Goal: Task Accomplishment & Management: Manage account settings

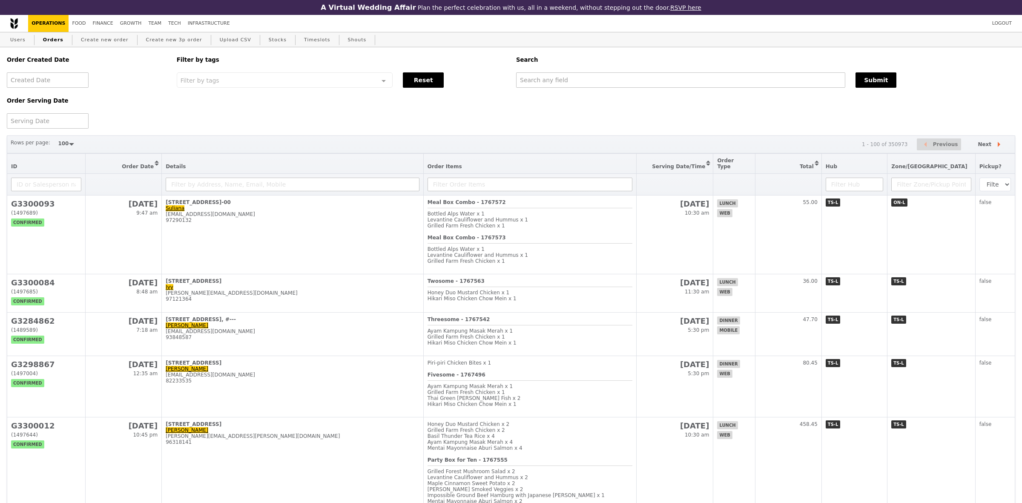
select select "100"
click at [679, 86] on input "text" at bounding box center [679, 79] width 329 height 15
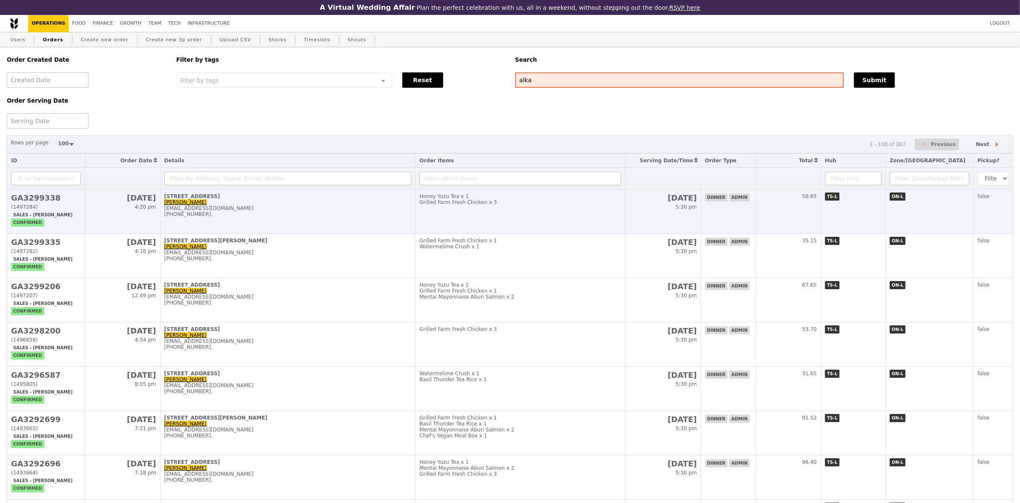
click at [227, 211] on div "[EMAIL_ADDRESS][DOMAIN_NAME]" at bounding box center [287, 208] width 247 height 6
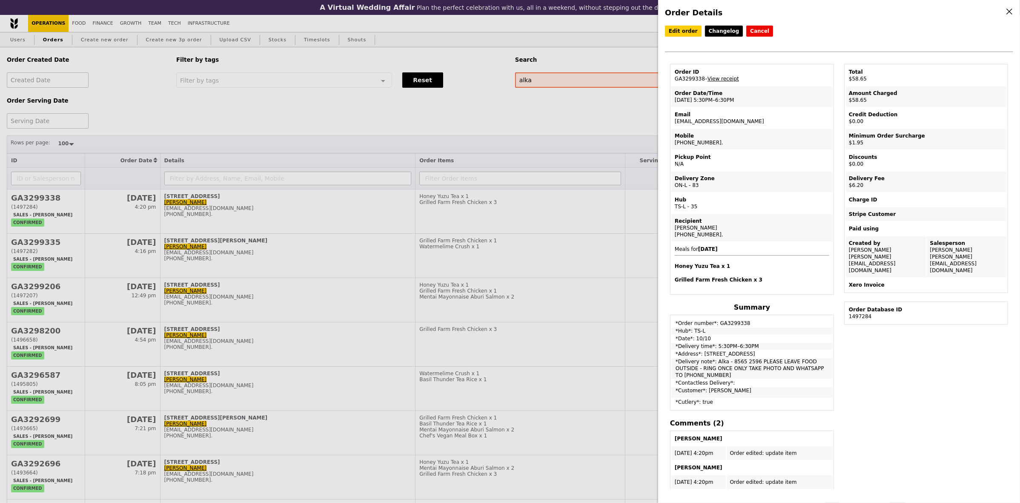
drag, startPoint x: 739, startPoint y: 122, endPoint x: 674, endPoint y: 122, distance: 65.1
click at [674, 122] on td "Email alka@podiumsociety.com" at bounding box center [751, 118] width 161 height 20
copy td "[EMAIL_ADDRESS][DOMAIN_NAME]"
click at [518, 119] on div "Order Details Edit order Changelog Cancel Order ID GA3299338 – View receipt Ord…" at bounding box center [510, 251] width 1020 height 503
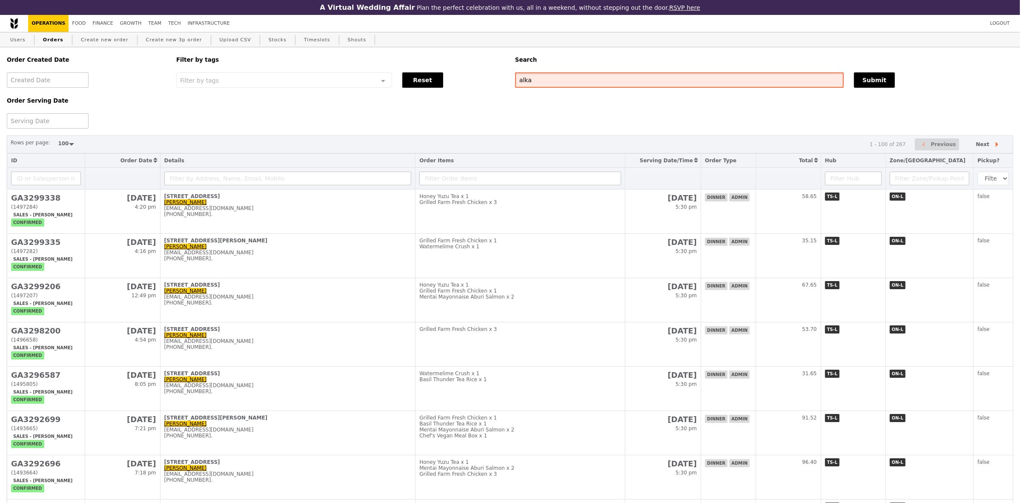
click at [546, 82] on input "alka" at bounding box center [679, 79] width 329 height 15
paste input "@podiumsociety.com"
type input "[EMAIL_ADDRESS][DOMAIN_NAME]"
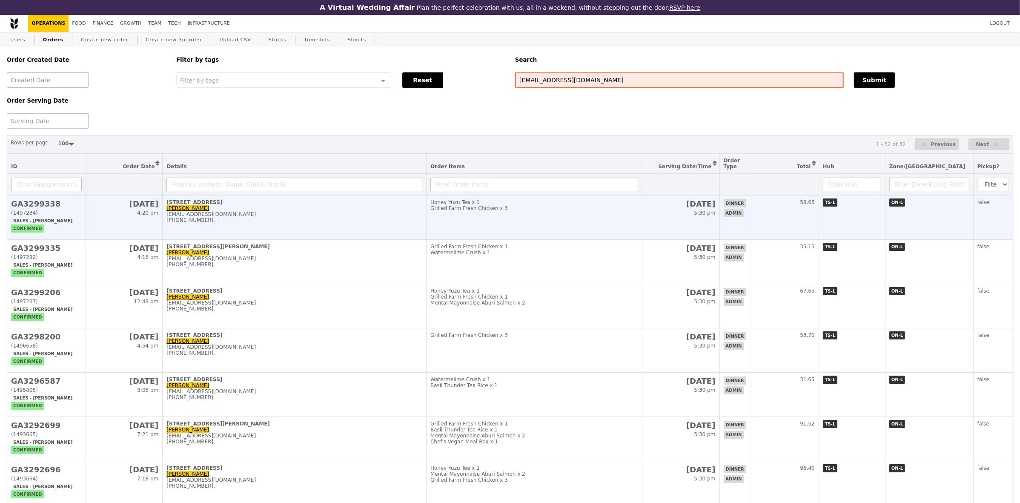
click at [543, 226] on td "Honey Yuzu Tea x 1 Grilled Farm Fresh Chicken x 3" at bounding box center [535, 217] width 216 height 44
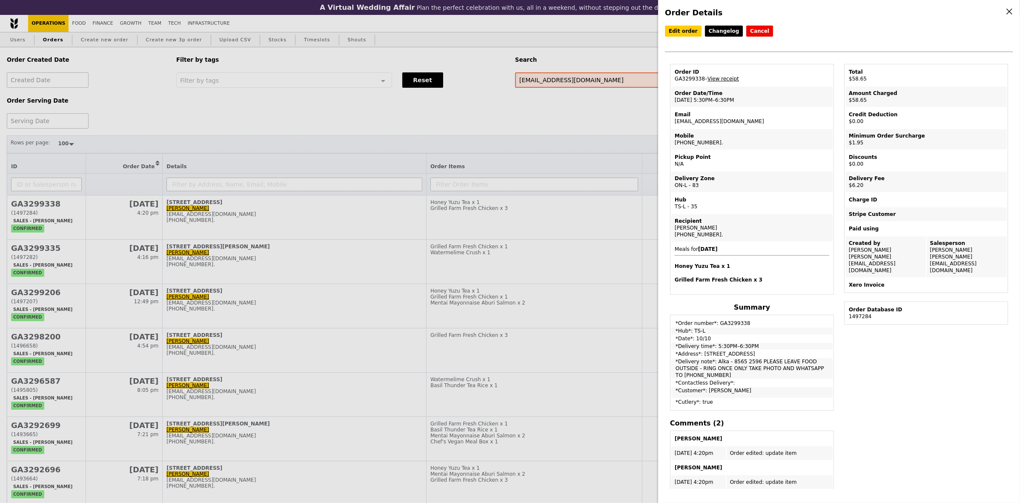
drag, startPoint x: 733, startPoint y: 120, endPoint x: 705, endPoint y: 116, distance: 27.5
click at [705, 116] on td "Email alka@podiumsociety.com" at bounding box center [751, 118] width 161 height 20
click at [728, 95] on div "Order Date/Time" at bounding box center [752, 93] width 155 height 7
click at [685, 82] on td "Order ID GA3299338 – View receipt" at bounding box center [751, 75] width 161 height 20
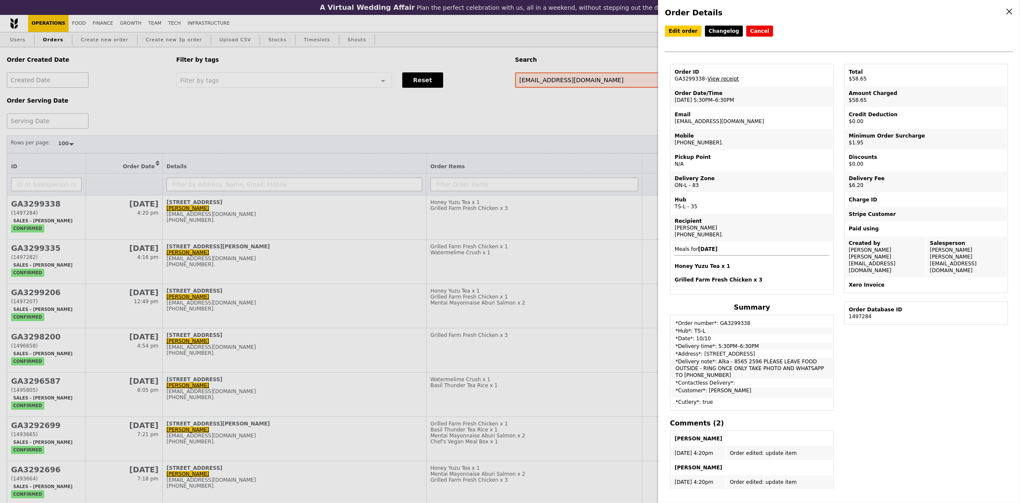
copy td "GA3299338"
click at [637, 45] on div "Order Details Edit order Changelog Cancel Order ID GA3299338 – View receipt Ord…" at bounding box center [510, 251] width 1020 height 503
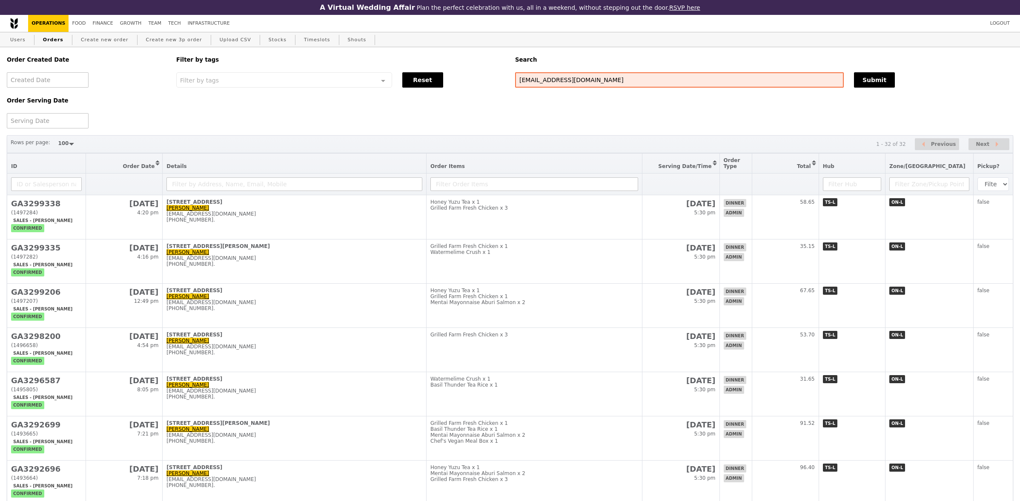
select select "100"
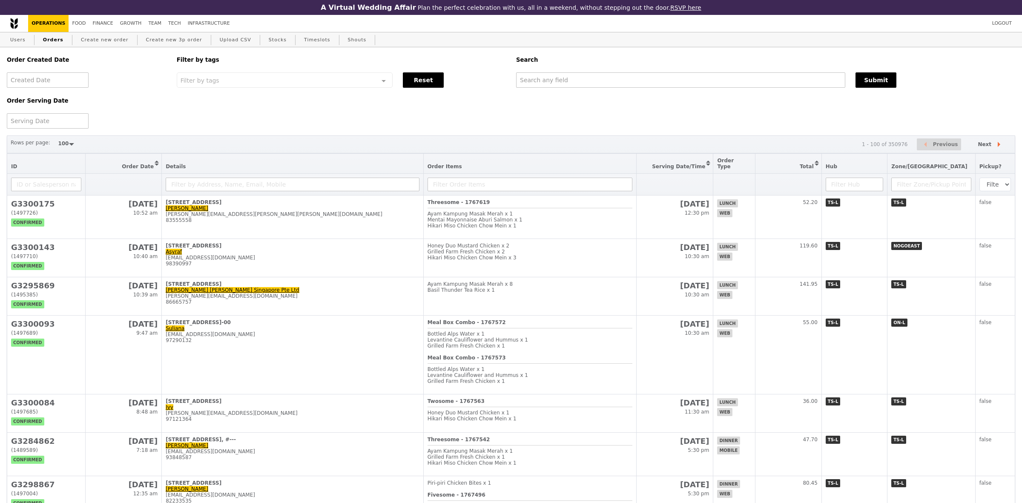
select select "100"
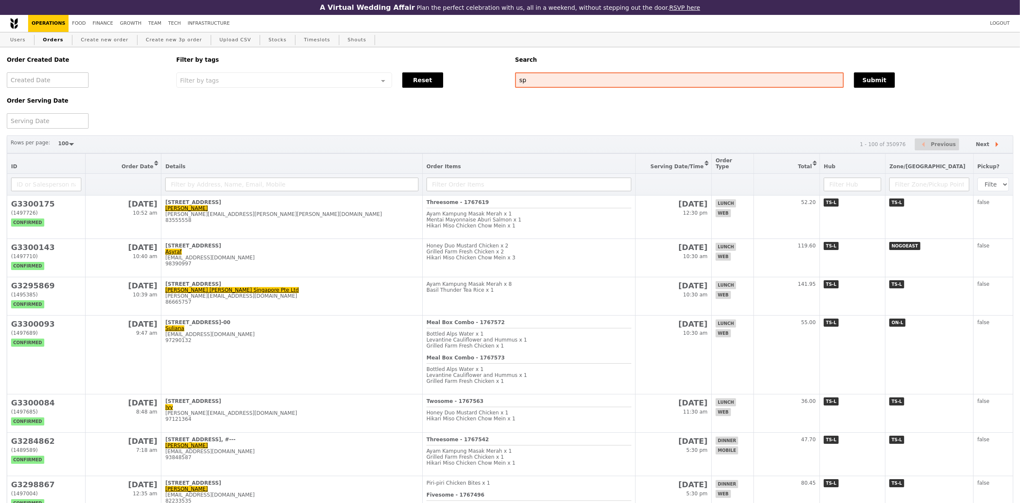
type input "s"
type input "alka"
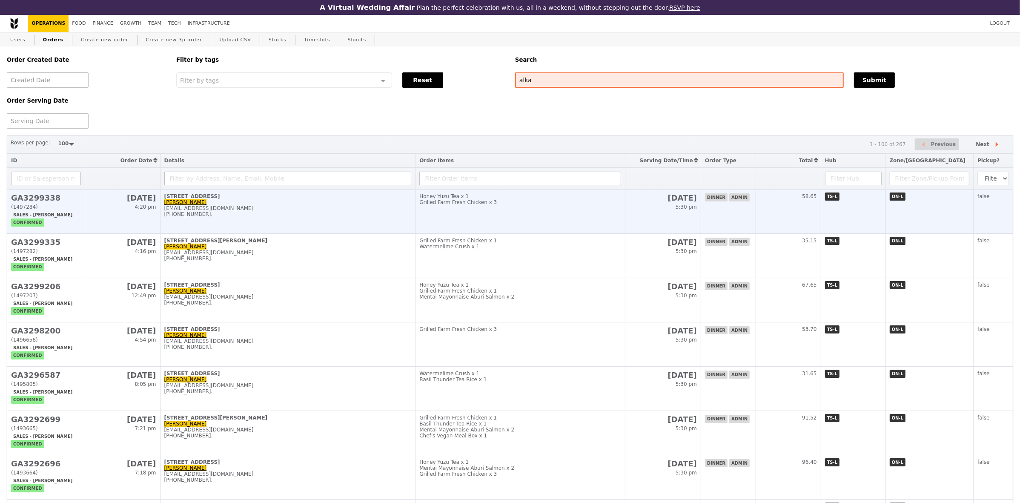
click at [564, 205] on div "Grilled Farm Fresh Chicken x 3" at bounding box center [520, 202] width 202 height 6
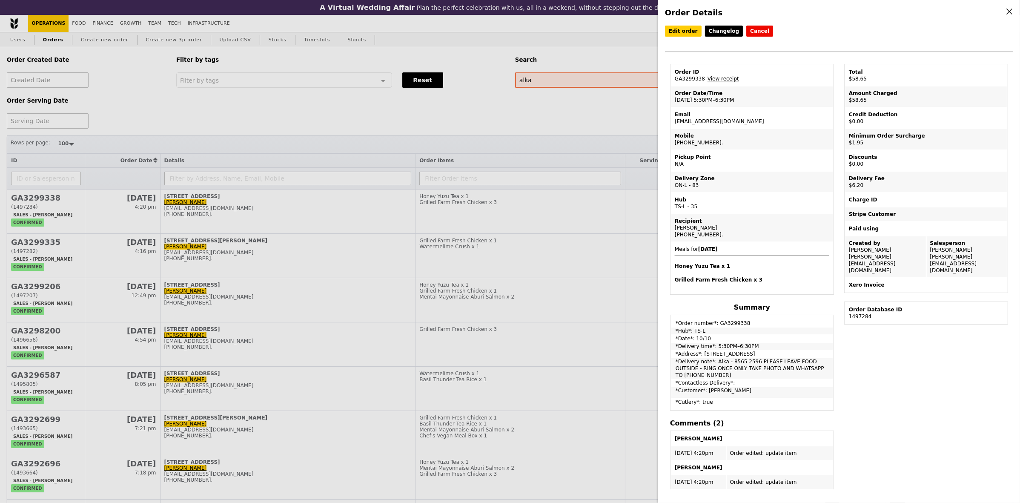
click at [724, 80] on link "View receipt" at bounding box center [723, 79] width 32 height 6
click at [690, 33] on link "Edit order" at bounding box center [683, 31] width 37 height 11
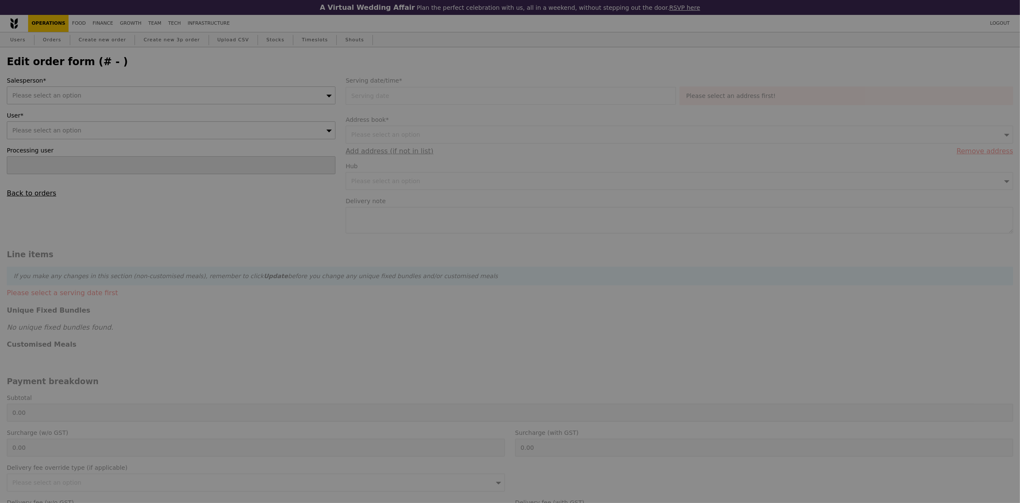
type input "Joyce"
type input "10 Oct 2025"
type textarea "Alka - 8565 2596 PLEASE LEAVE FOOD OUTSIDE - RING ONCE ONLY TAKE PHOTO AND WHAT…"
type input "50.50"
type input "1.79"
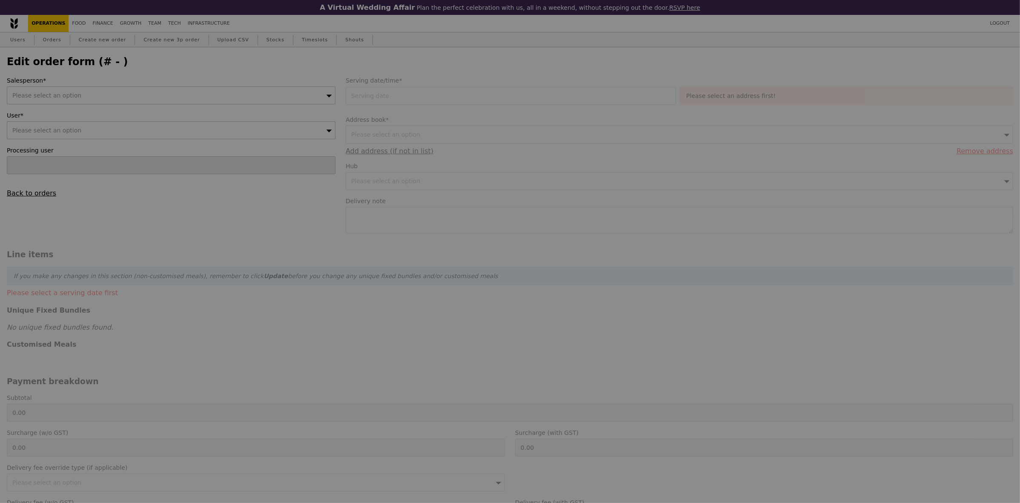
type input "1.95"
type input "5.69"
type input "6.20"
type input "58.65"
type input "Loading..."
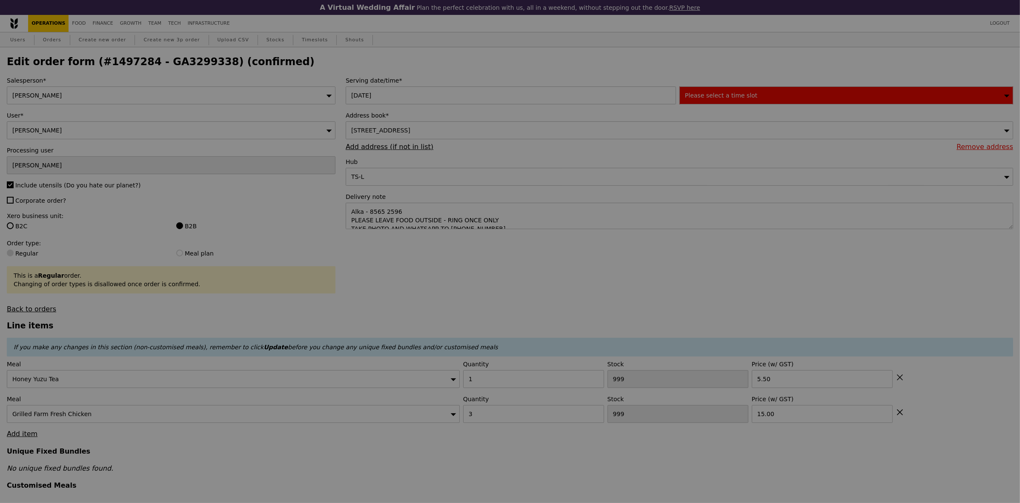
type input "76"
type input "12"
type input "Update"
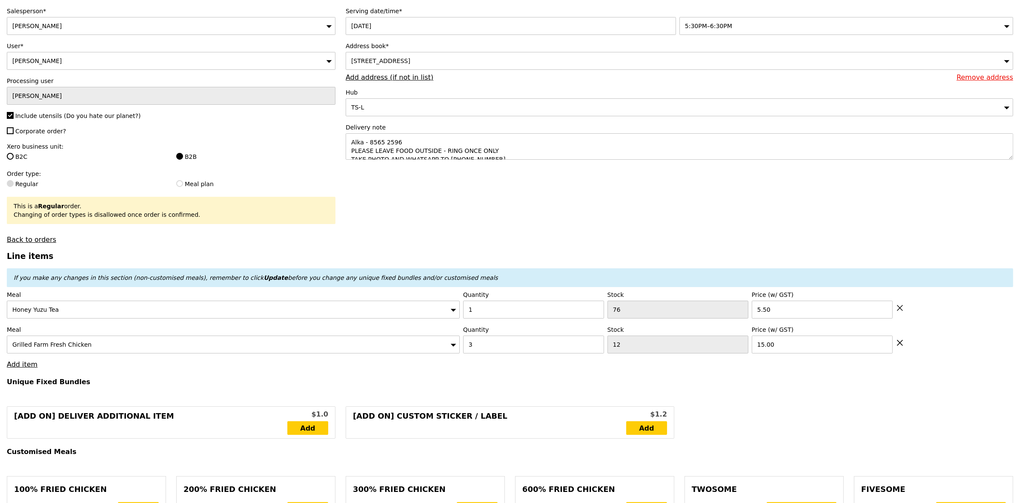
scroll to position [106, 0]
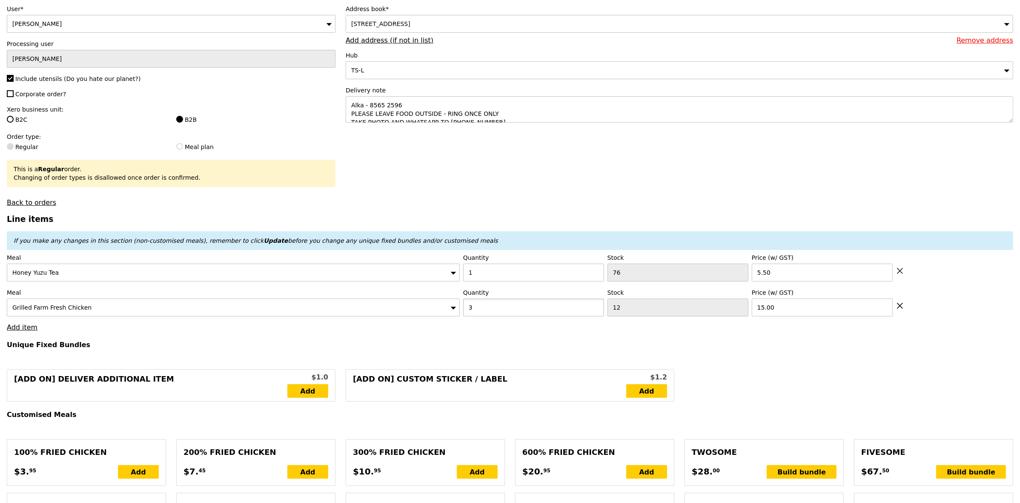
drag, startPoint x: 496, startPoint y: 309, endPoint x: 465, endPoint y: 318, distance: 32.1
click at [465, 316] on input "3" at bounding box center [533, 307] width 141 height 18
type input "4"
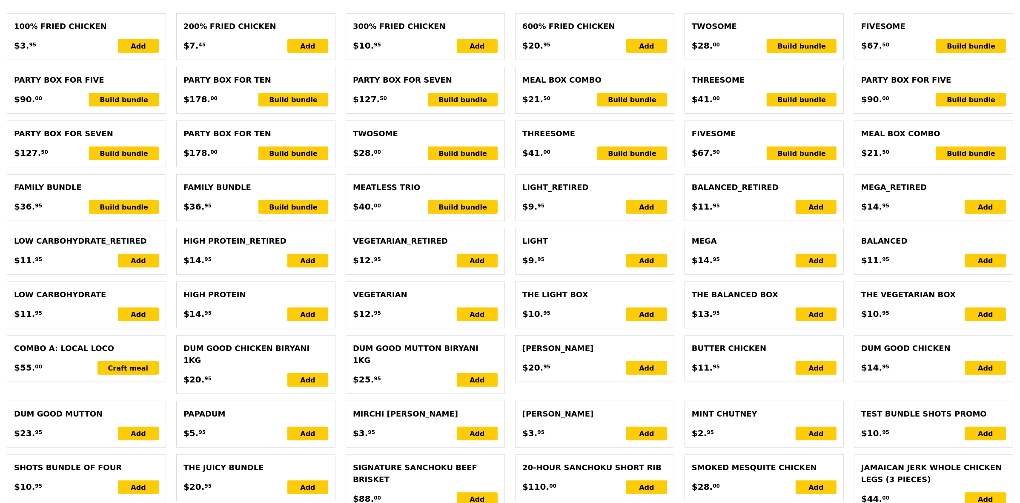
type input "Loading..."
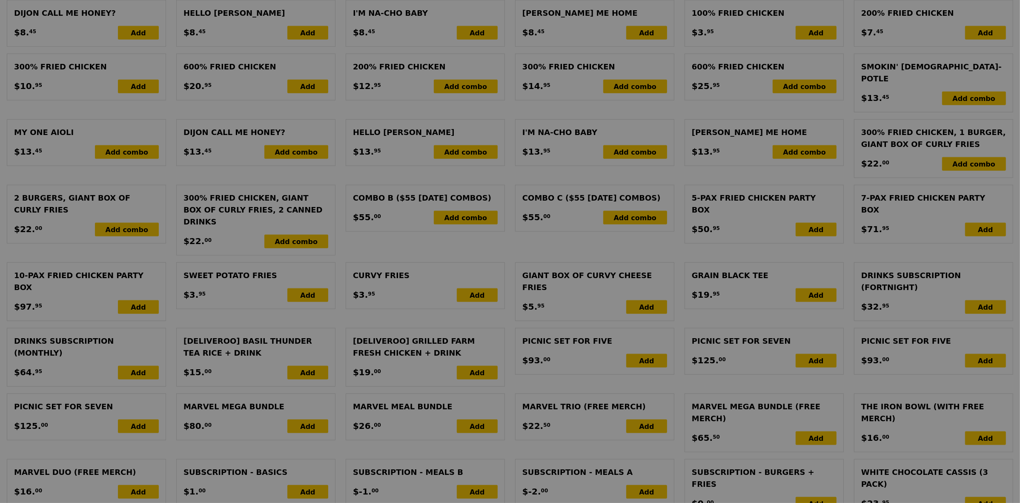
type input "0.00"
type input "4.31"
type input "4.70"
type input "6.65"
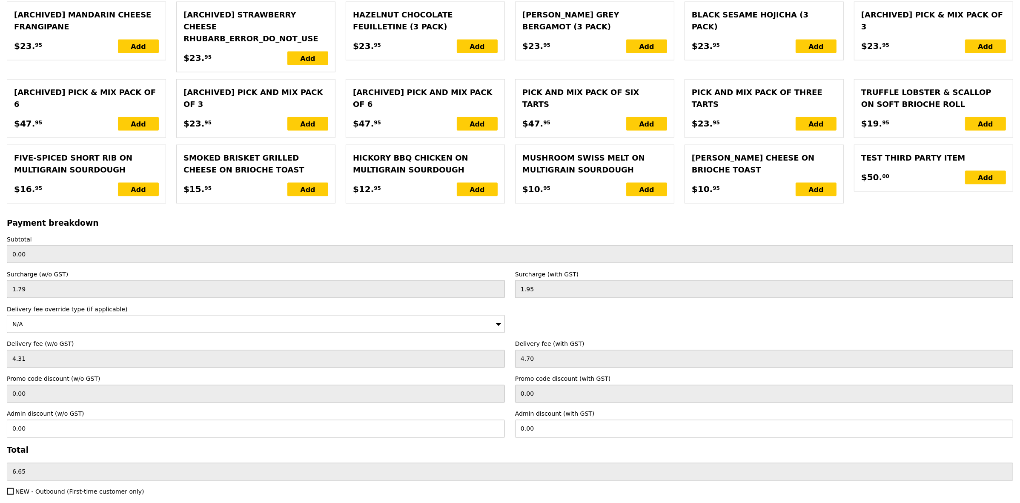
scroll to position [1707, 0]
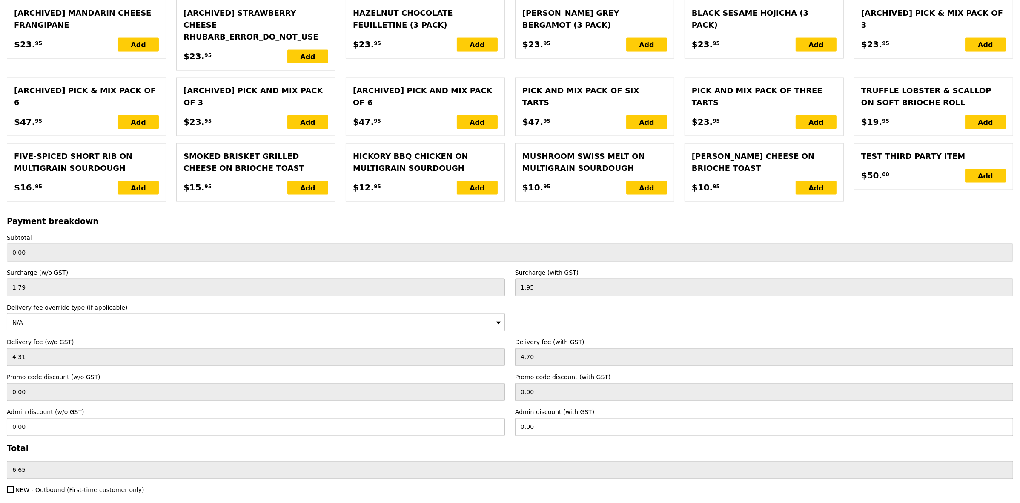
type input "Loading..."
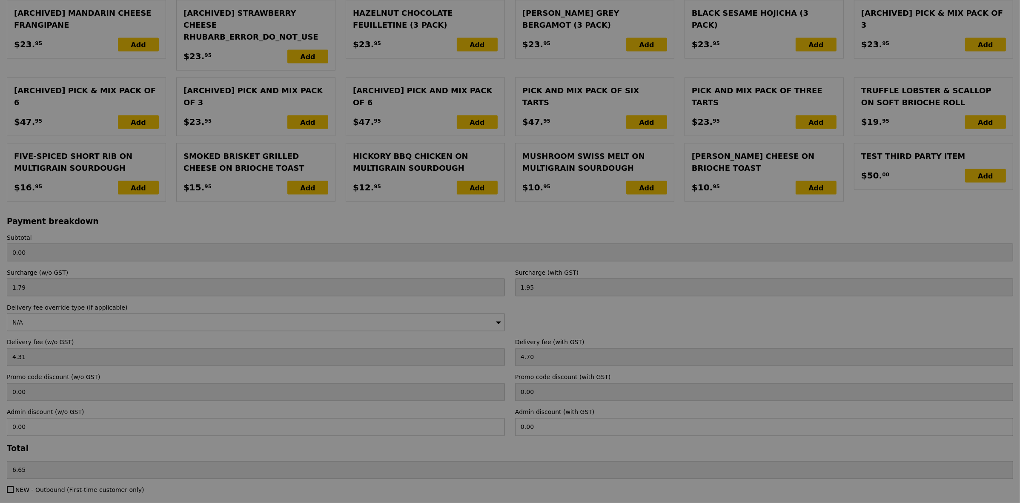
type input "65.50"
type input "72.15"
type input "Update"
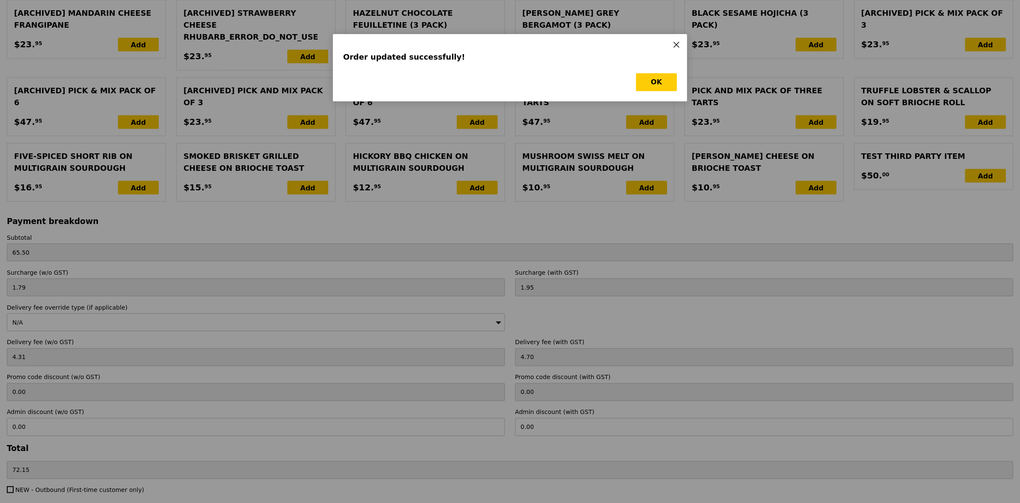
scroll to position [0, 0]
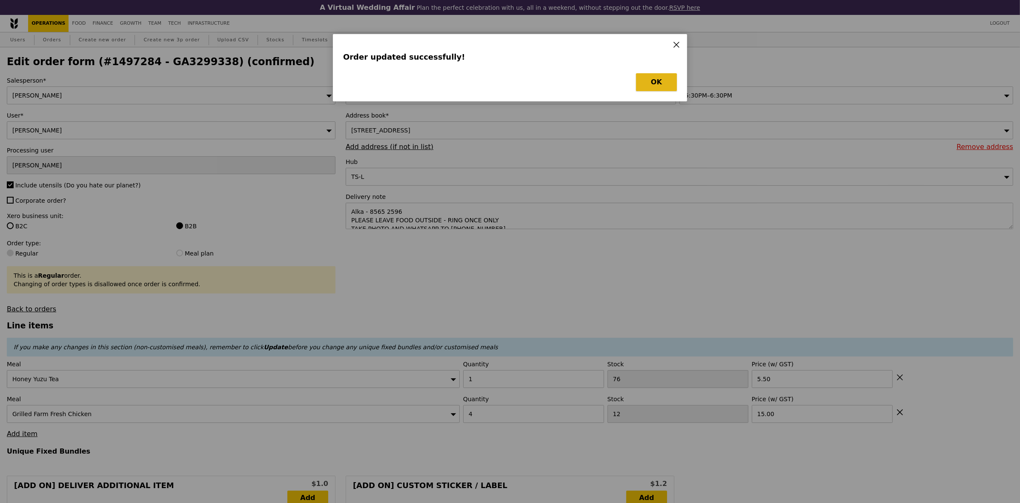
click at [654, 78] on button "OK" at bounding box center [656, 82] width 41 height 18
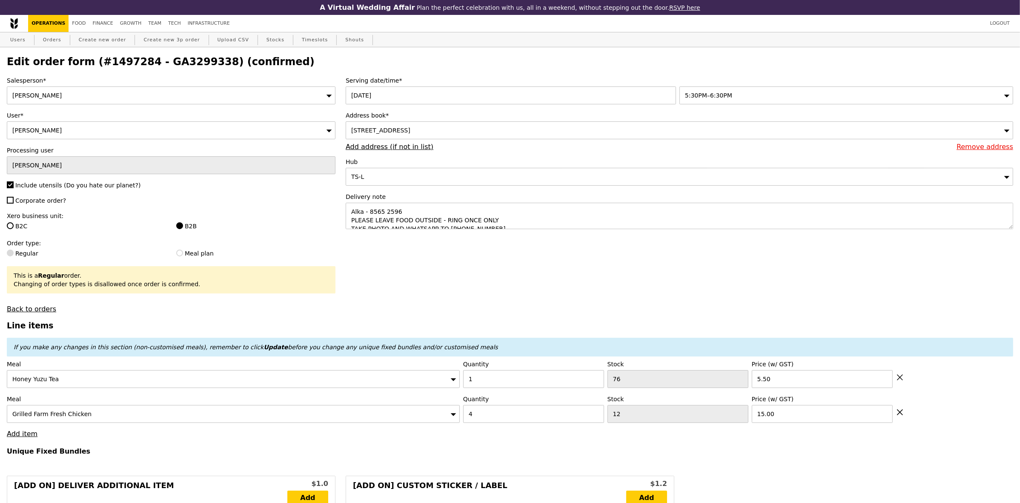
click at [164, 62] on h2 "Edit order form (#1497284 - GA3299338) (confirmed)" at bounding box center [510, 62] width 1006 height 12
copy h2 "GA3299338"
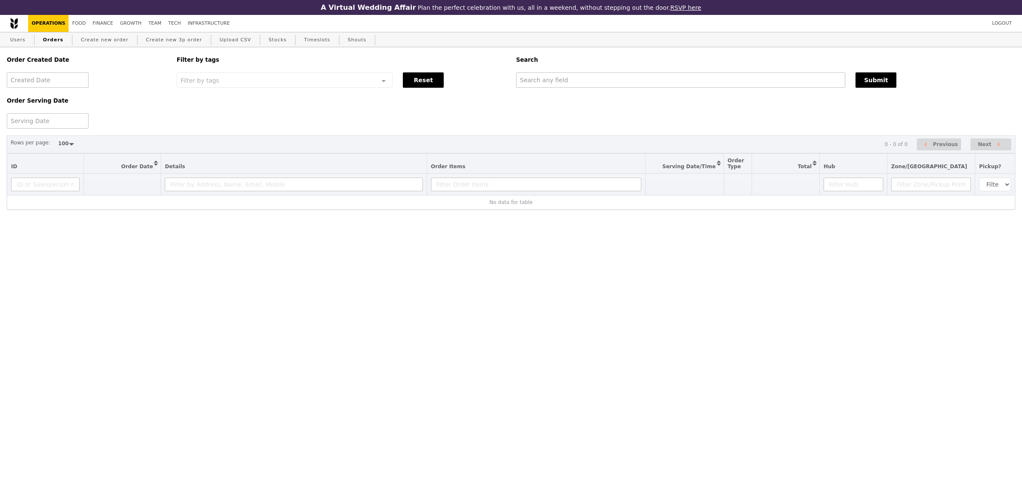
select select "100"
click at [608, 77] on input "text" at bounding box center [680, 79] width 329 height 15
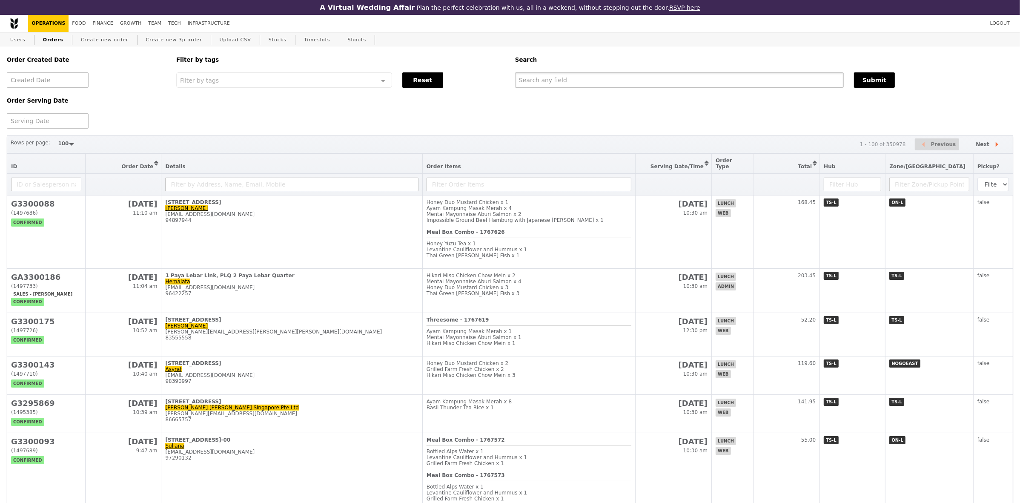
paste input "[EMAIL_ADDRESS][PERSON_NAME][DOMAIN_NAME]"
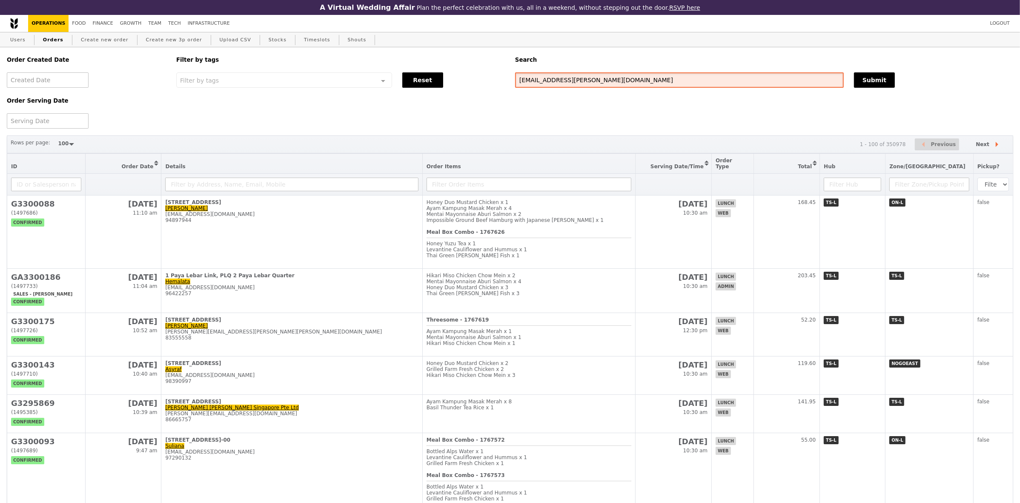
type input "[EMAIL_ADDRESS][PERSON_NAME][DOMAIN_NAME]"
